Goal: Check status

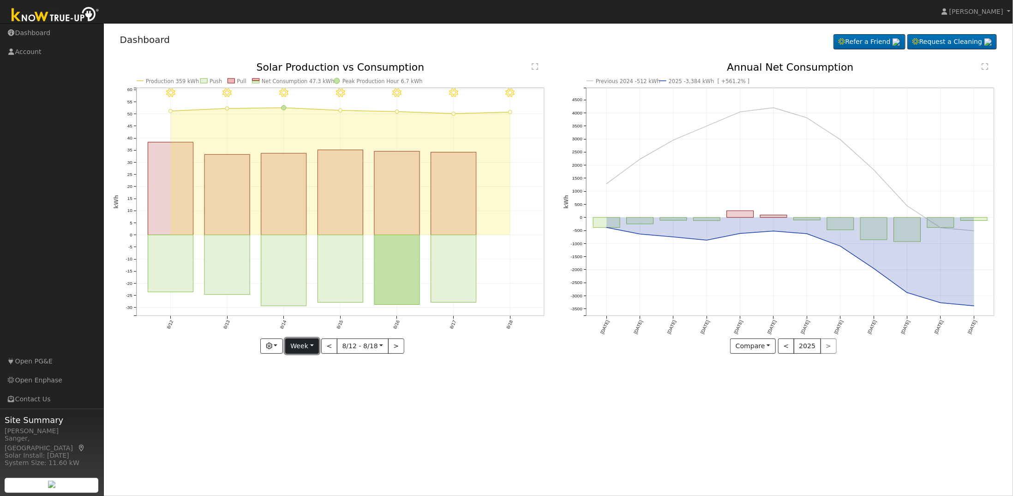
click at [306, 345] on button "Week" at bounding box center [302, 346] width 34 height 16
click at [307, 401] on link "Year" at bounding box center [318, 403] width 64 height 13
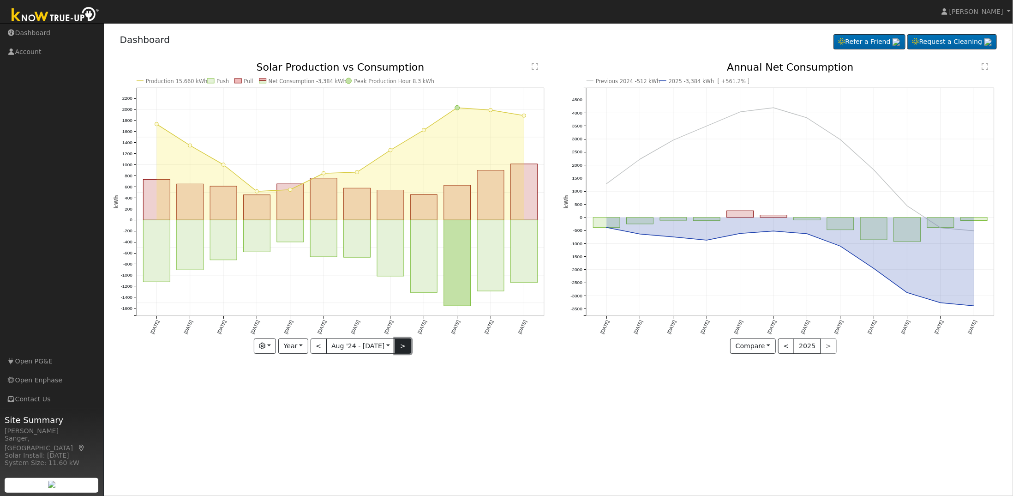
click at [398, 346] on button ">" at bounding box center [403, 346] width 16 height 16
type input "2025-08-01"
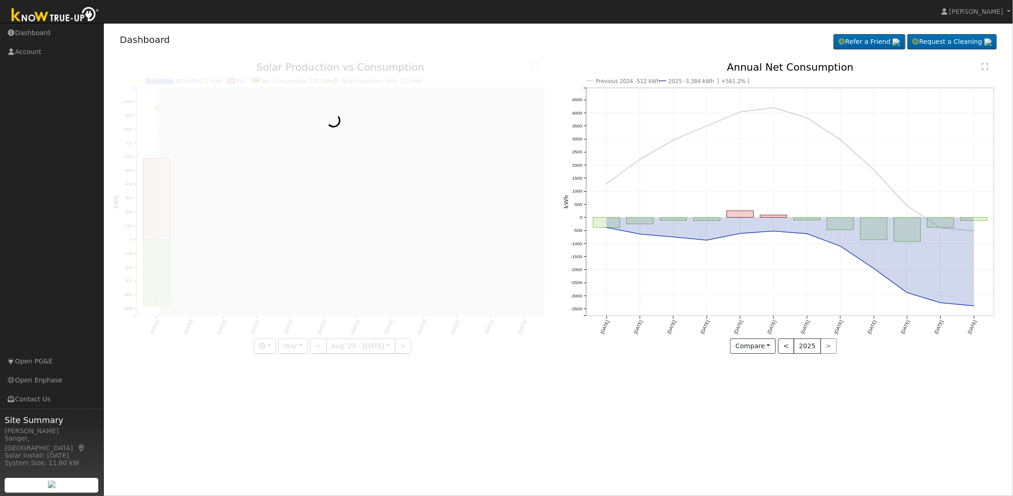
click at [397, 346] on div at bounding box center [333, 207] width 440 height 291
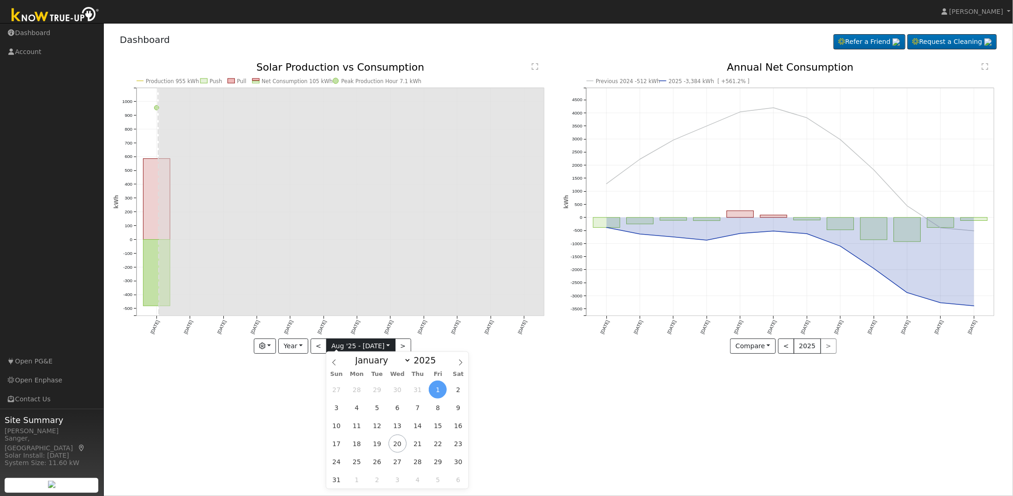
click at [341, 346] on input "2025-08-01" at bounding box center [361, 346] width 68 height 15
click at [334, 363] on icon at bounding box center [334, 362] width 6 height 6
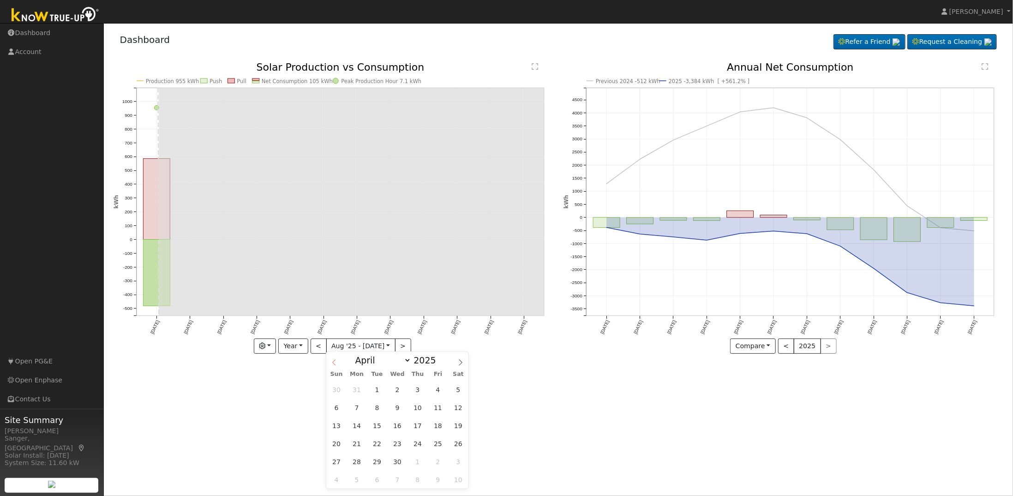
click at [334, 363] on icon at bounding box center [334, 362] width 6 height 6
select select "0"
click at [334, 363] on icon at bounding box center [334, 362] width 6 height 6
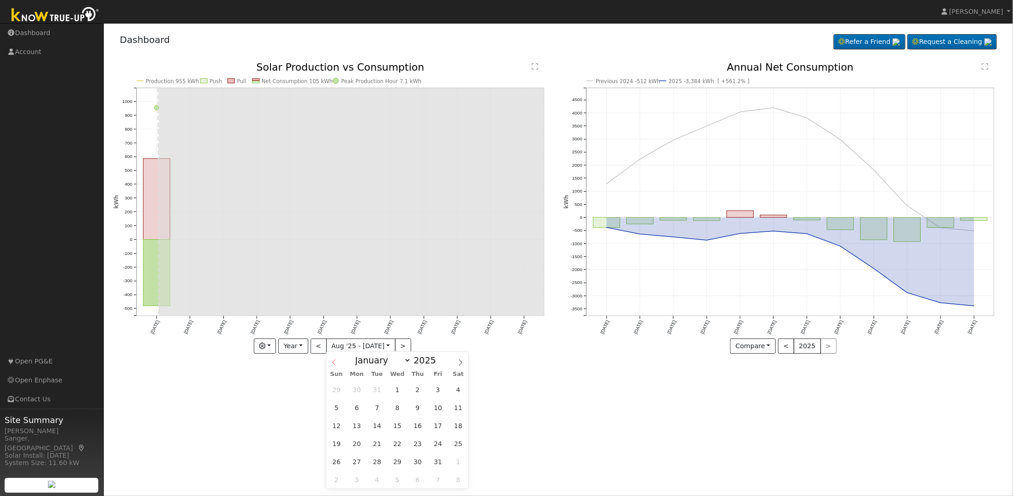
type input "2024"
select select "11"
click at [458, 360] on icon at bounding box center [460, 362] width 6 height 6
type input "2025"
select select "0"
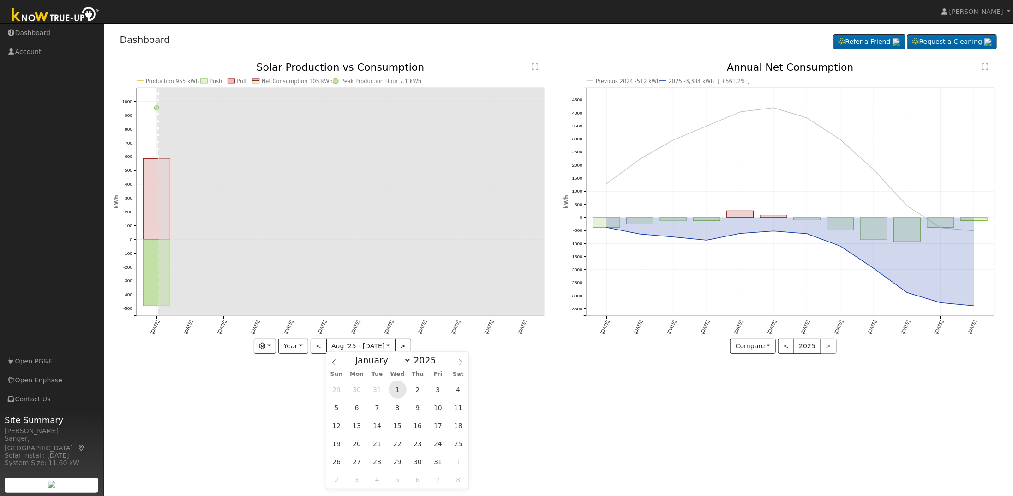
click at [399, 388] on span "1" at bounding box center [397, 389] width 18 height 18
type input "2025-01-01"
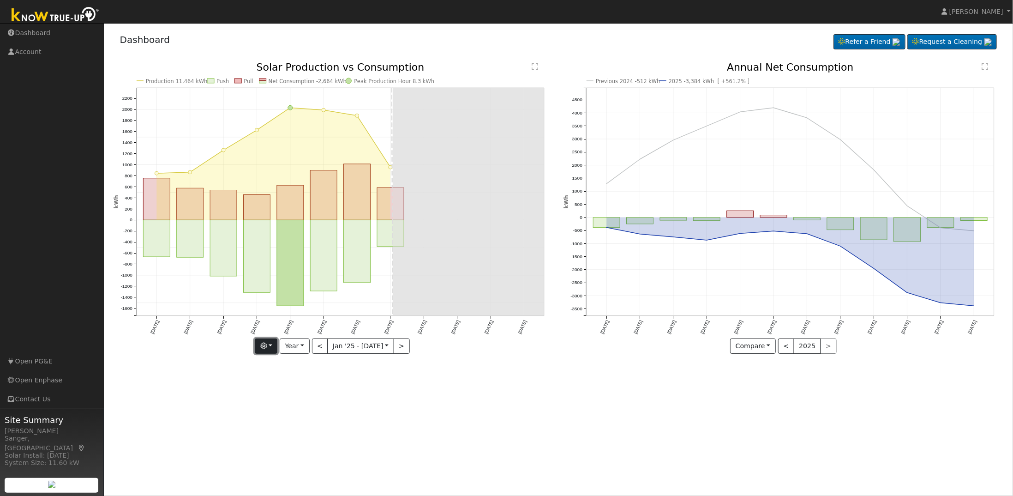
click at [271, 342] on button "button" at bounding box center [266, 346] width 23 height 16
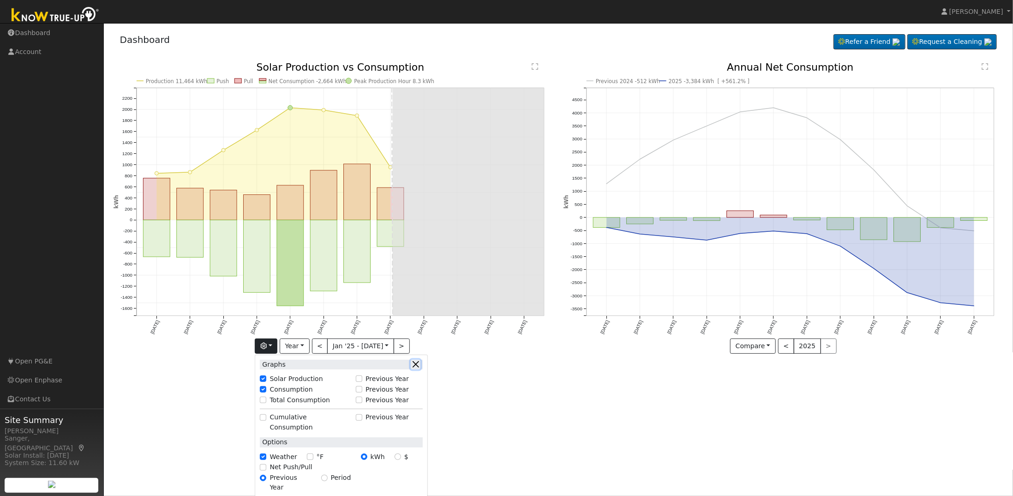
click at [420, 366] on button "button" at bounding box center [416, 364] width 10 height 10
